Goal: Browse casually: Explore the website without a specific task or goal

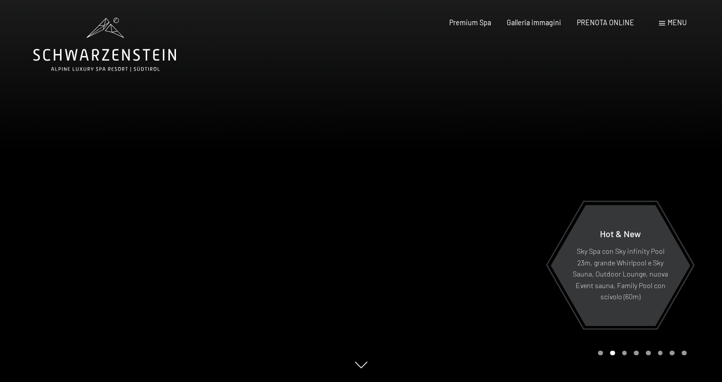
click at [623, 353] on div "Carousel Page 3" at bounding box center [624, 352] width 5 height 5
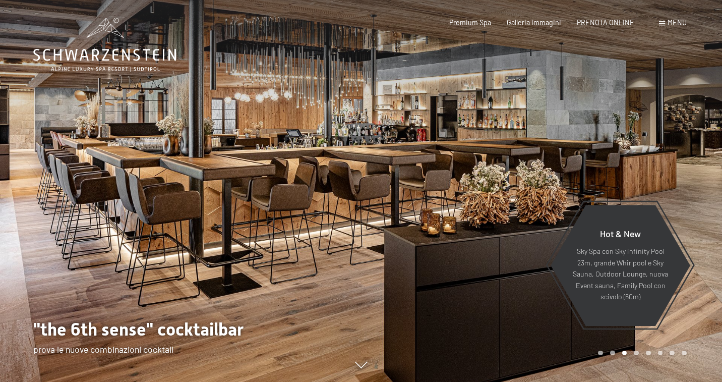
click at [636, 352] on div "Carousel Page 4" at bounding box center [636, 352] width 5 height 5
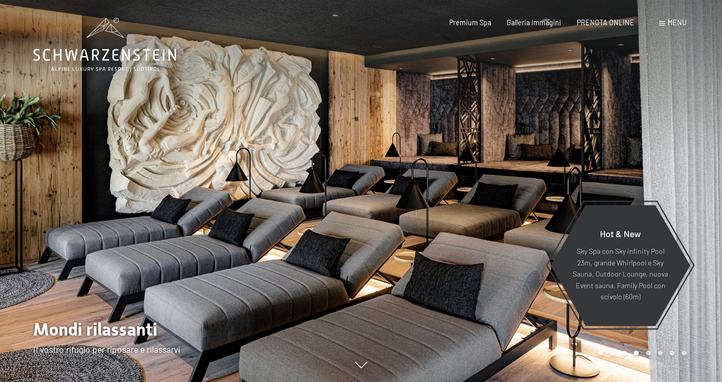
click at [650, 352] on div "Carousel Page 5" at bounding box center [648, 352] width 5 height 5
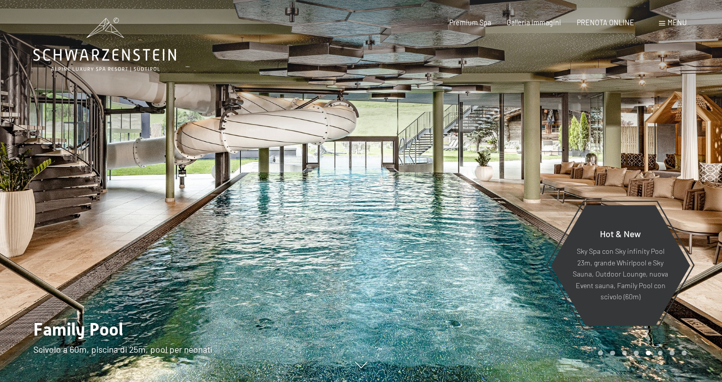
click at [658, 352] on div "Carousel Page 6" at bounding box center [660, 352] width 5 height 5
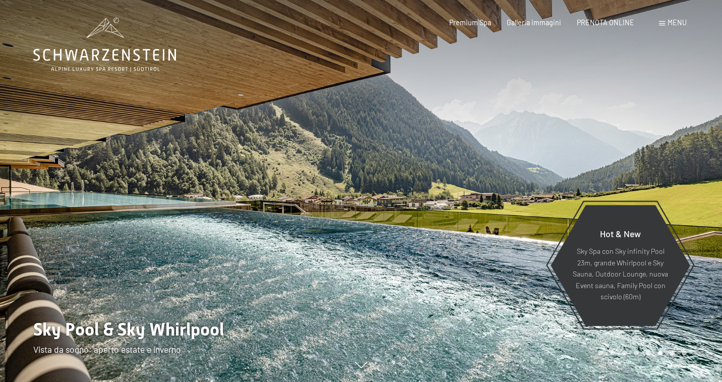
click at [671, 353] on div "Carousel Page 7" at bounding box center [671, 352] width 5 height 5
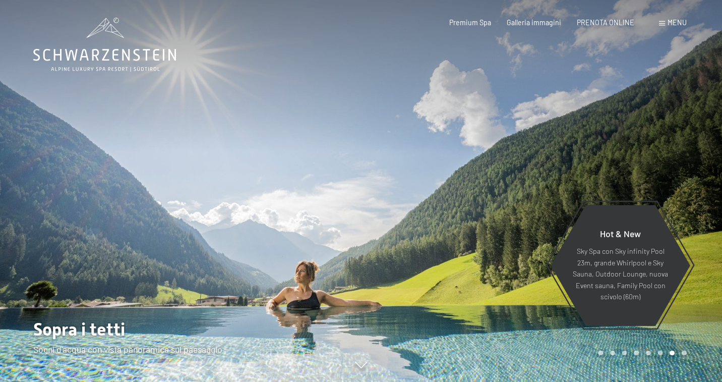
click at [684, 352] on div "Carousel Page 8" at bounding box center [683, 352] width 5 height 5
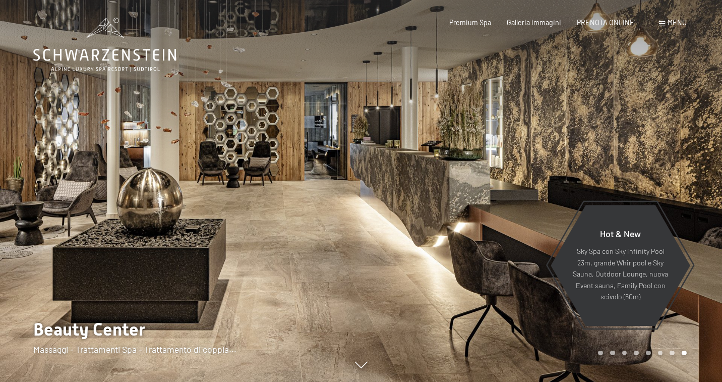
click at [168, 131] on div at bounding box center [180, 191] width 361 height 382
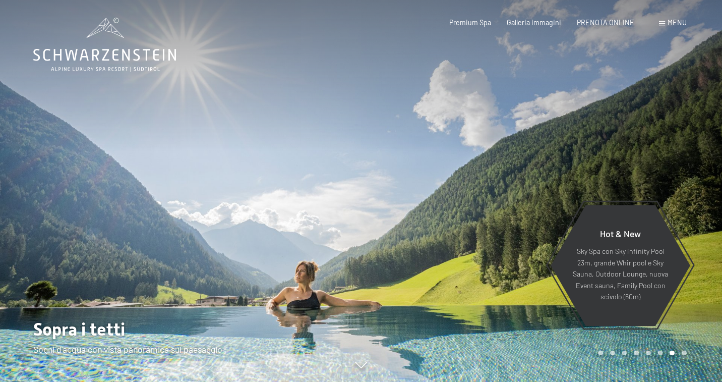
click at [133, 58] on icon at bounding box center [104, 45] width 143 height 54
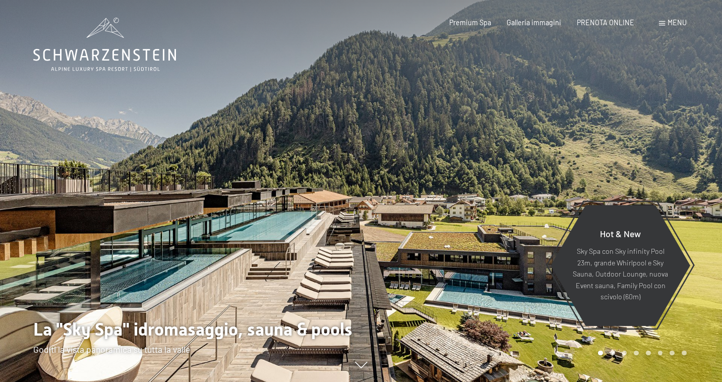
click at [304, 248] on div at bounding box center [180, 191] width 361 height 382
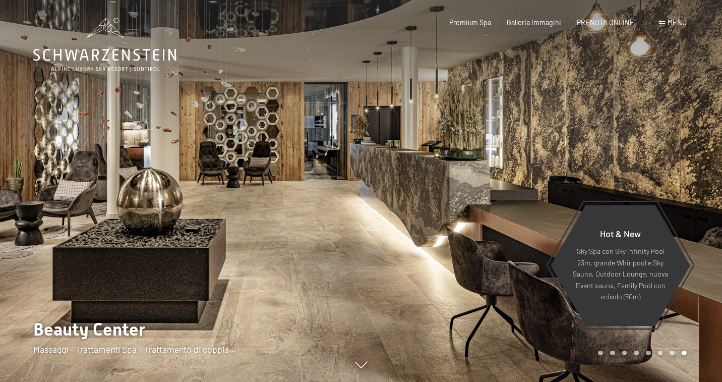
click at [304, 248] on div at bounding box center [180, 191] width 361 height 382
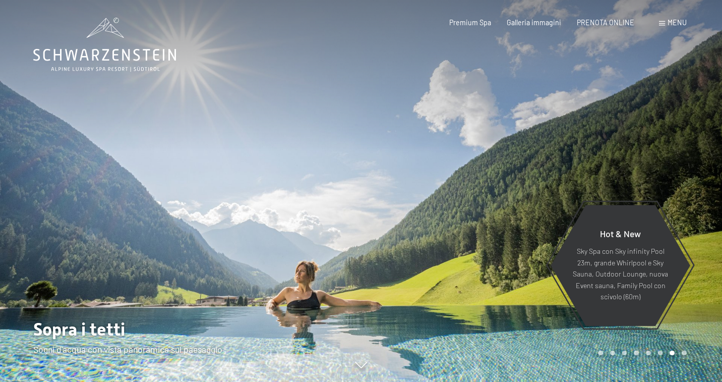
click at [304, 248] on div at bounding box center [180, 191] width 361 height 382
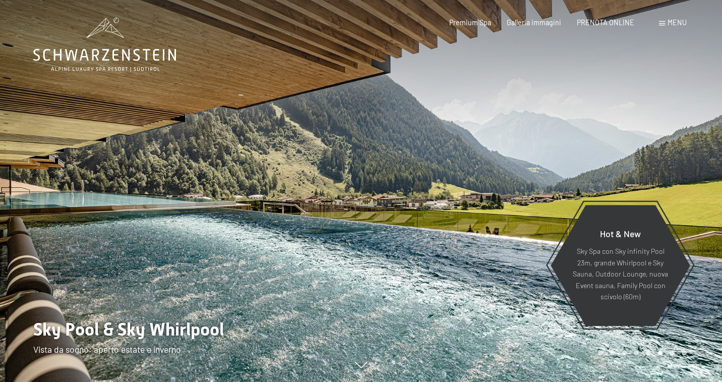
click at [304, 248] on div at bounding box center [180, 191] width 361 height 382
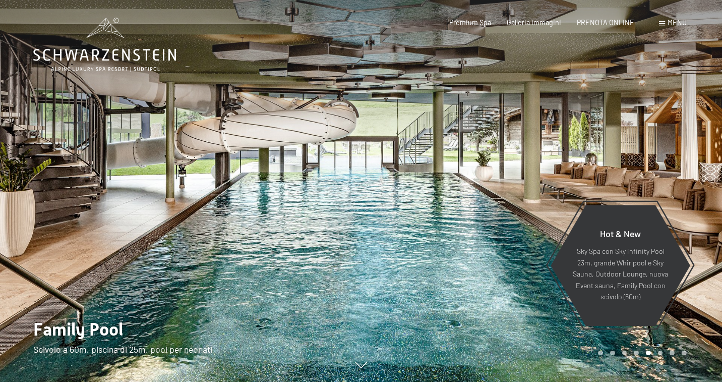
click at [304, 248] on div at bounding box center [180, 191] width 361 height 382
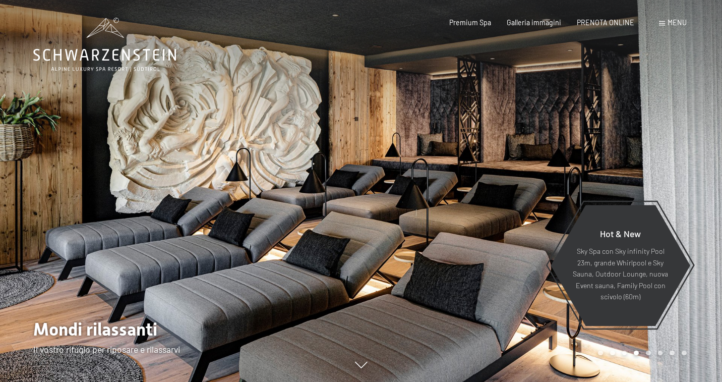
click at [304, 248] on div at bounding box center [180, 191] width 361 height 382
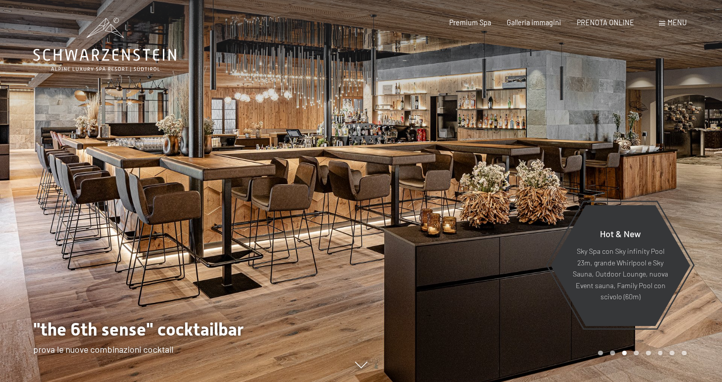
click at [304, 248] on div at bounding box center [180, 191] width 361 height 382
